Goal: Navigation & Orientation: Find specific page/section

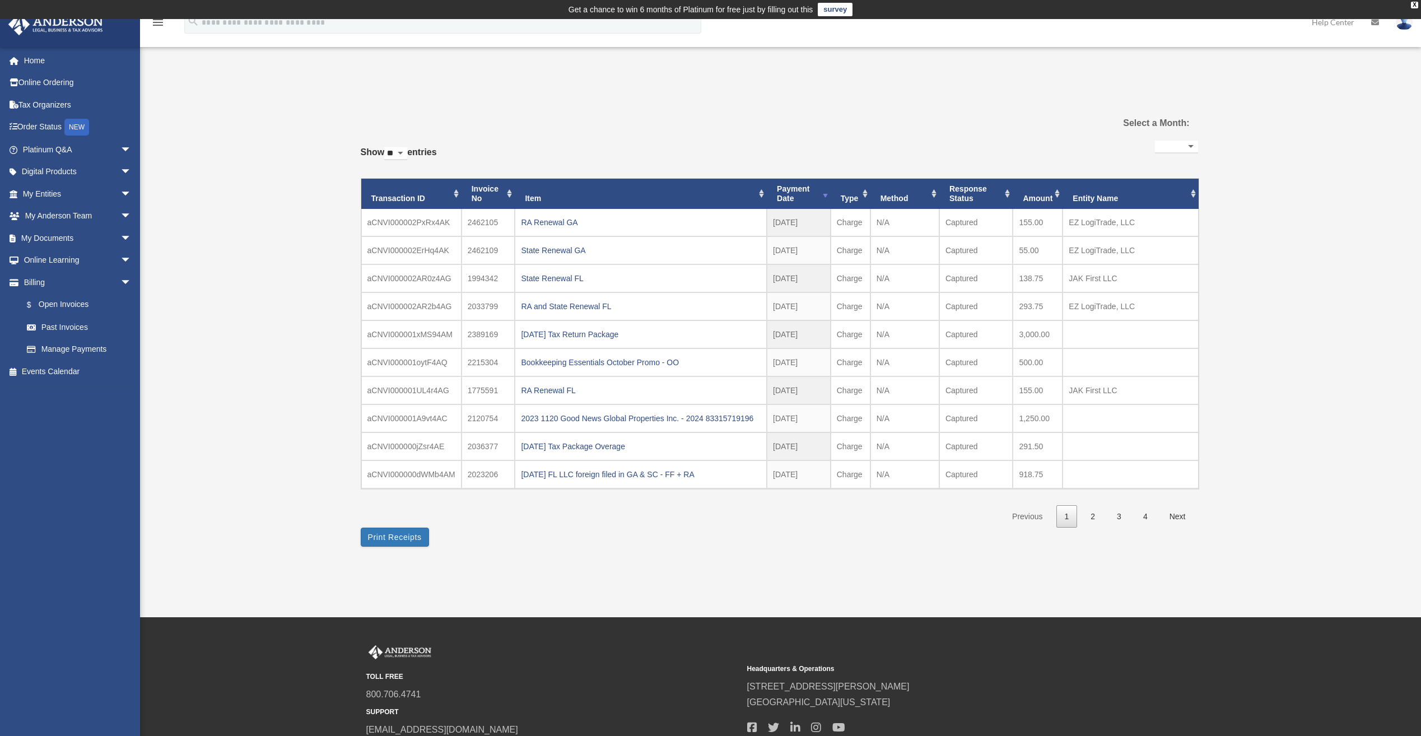
select select
click at [40, 63] on link "Home" at bounding box center [78, 60] width 141 height 22
click at [52, 147] on link "Platinum Q&A arrow_drop_down" at bounding box center [78, 149] width 141 height 22
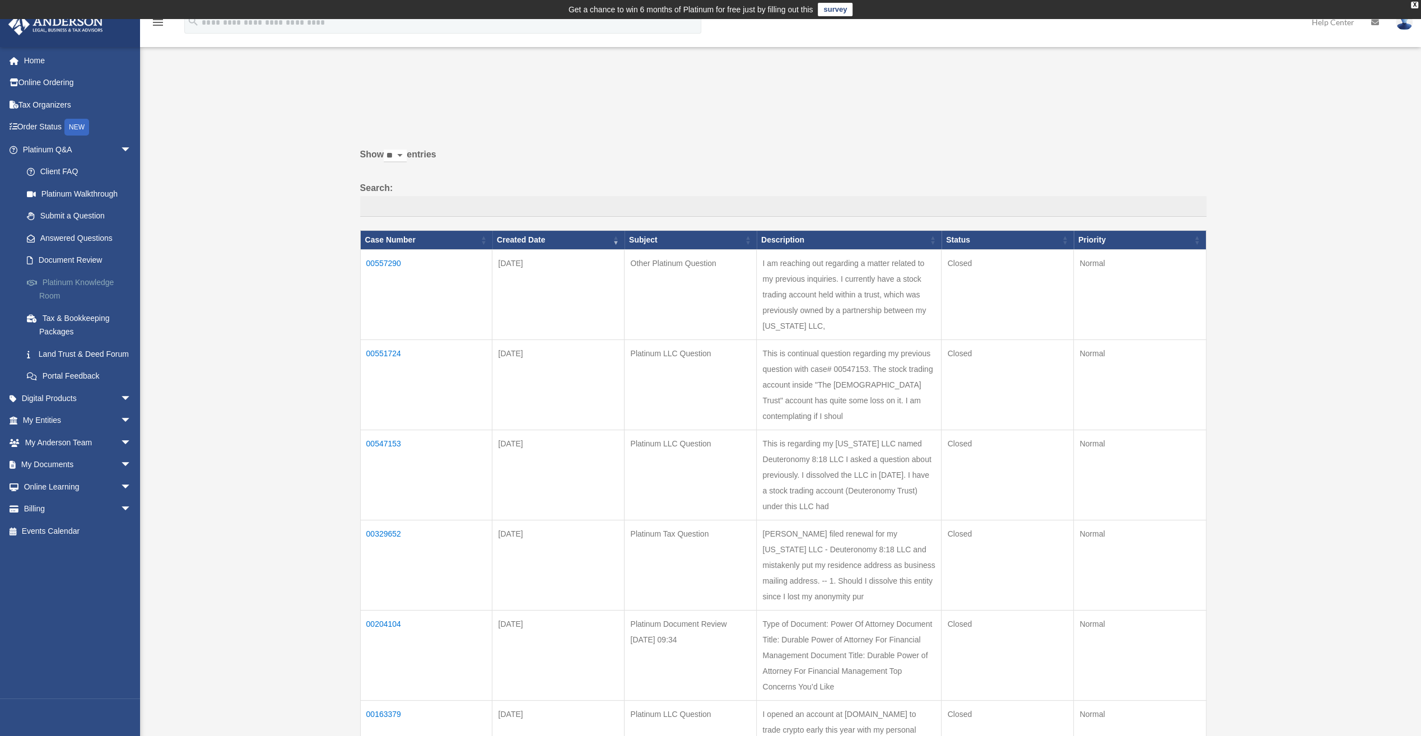
click at [83, 280] on link "Platinum Knowledge Room" at bounding box center [82, 289] width 133 height 36
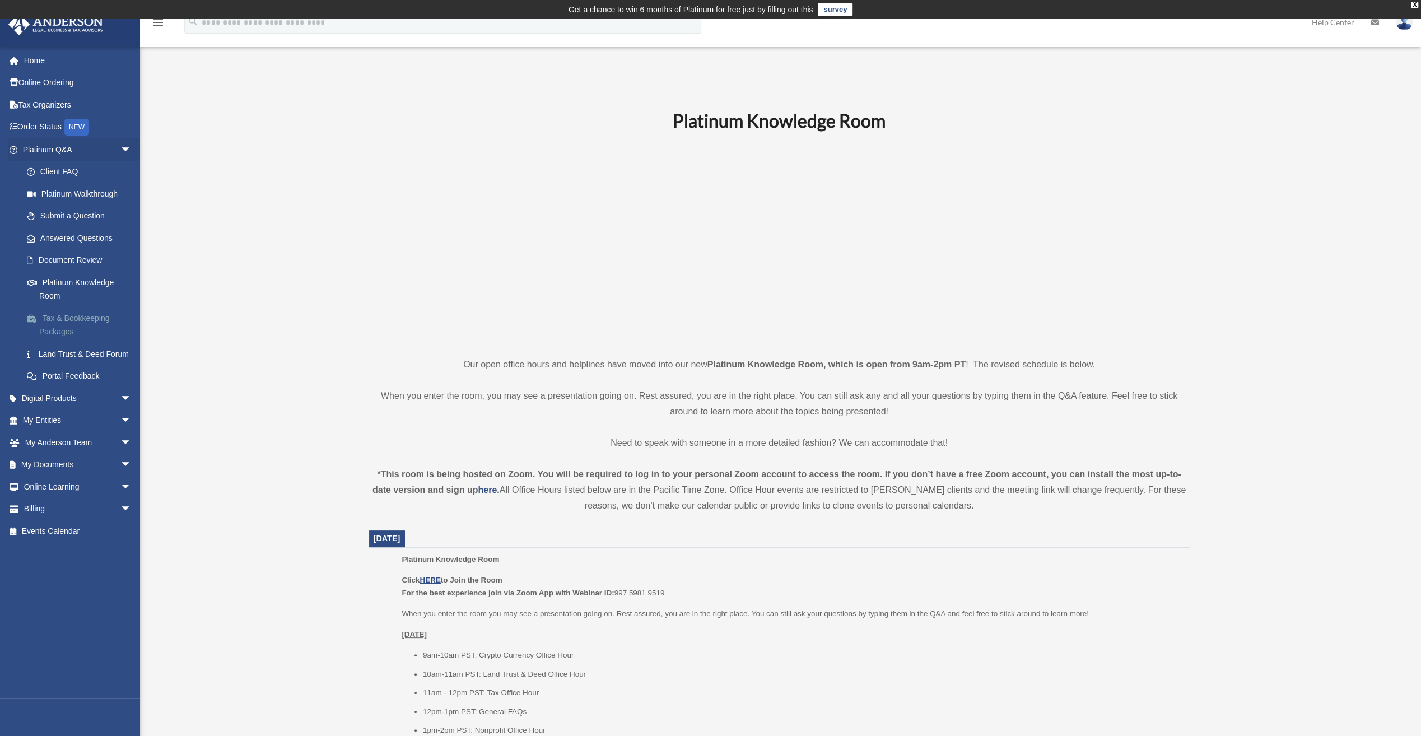
click at [100, 321] on link "Tax & Bookkeeping Packages" at bounding box center [82, 325] width 133 height 36
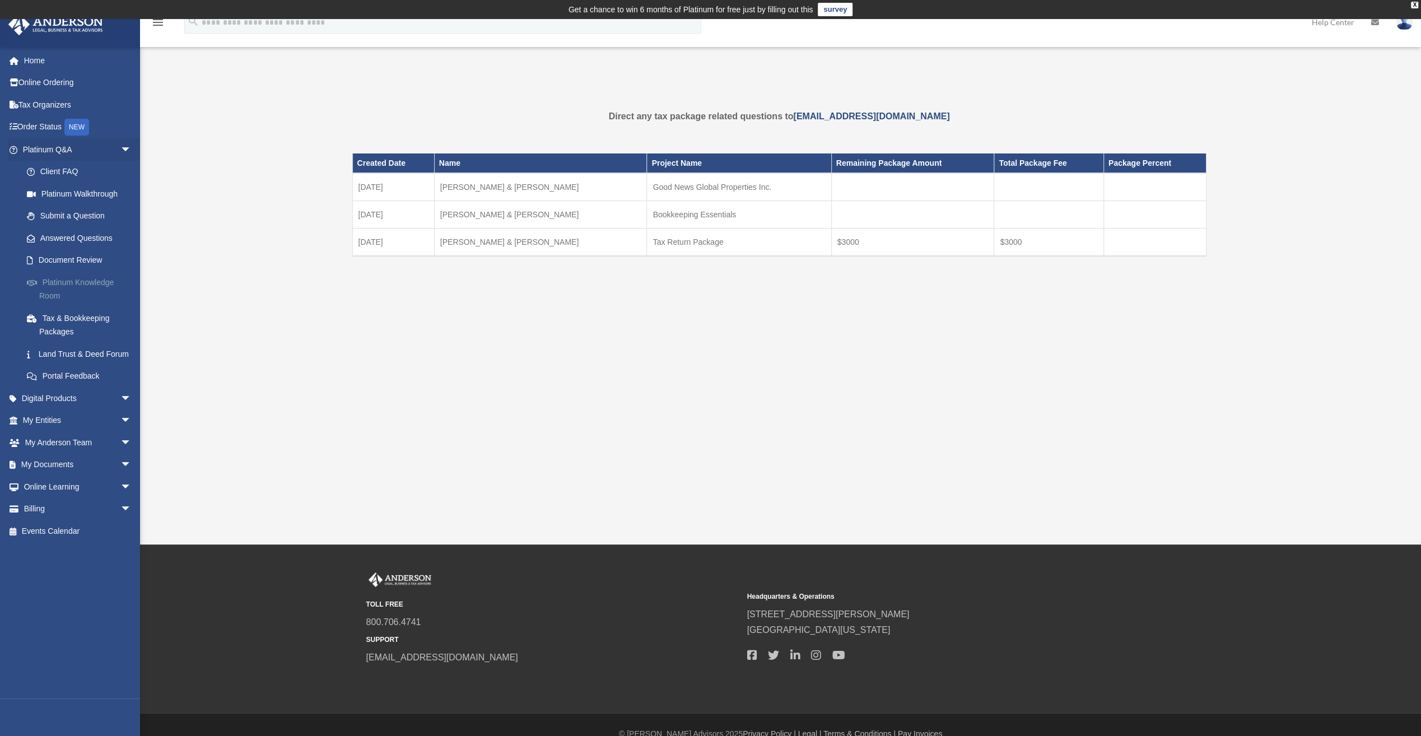
click at [108, 284] on link "Platinum Knowledge Room" at bounding box center [82, 289] width 133 height 36
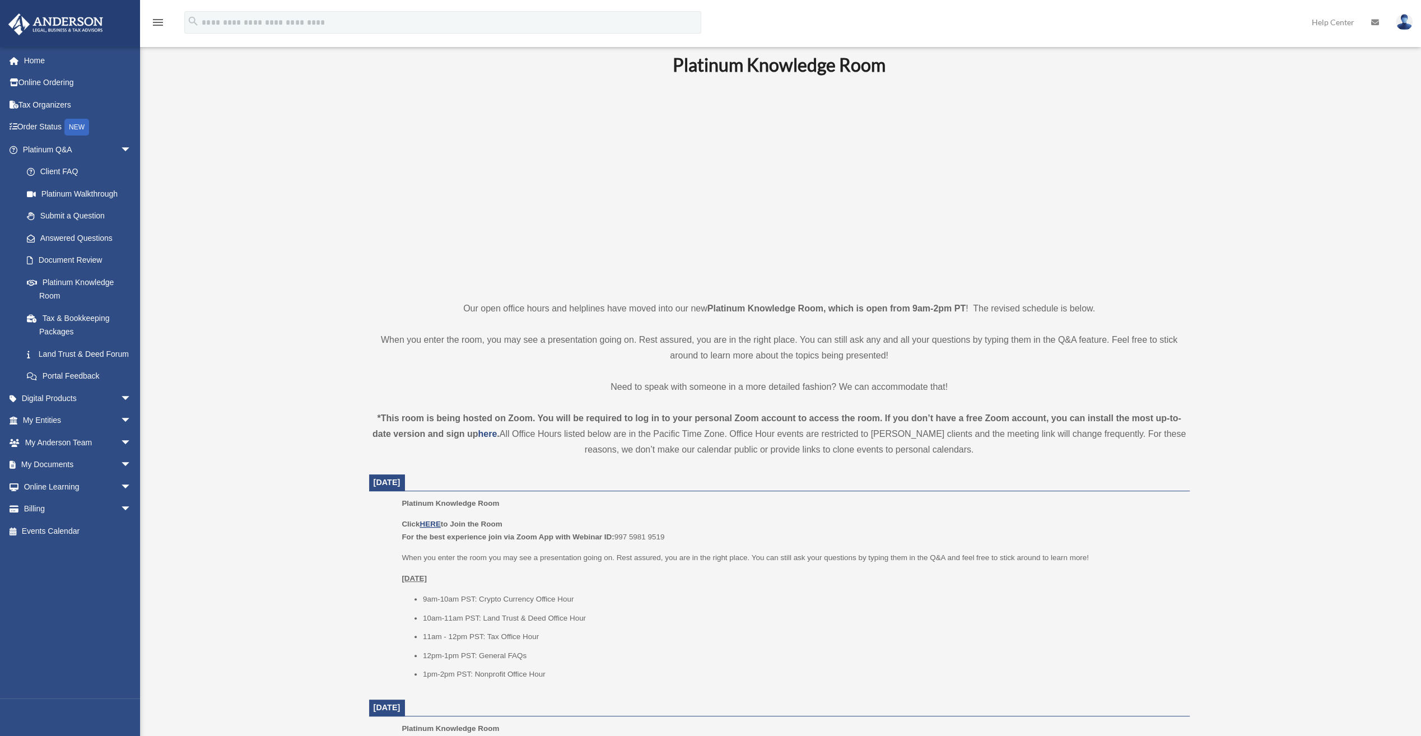
scroll to position [112, 0]
